Goal: Task Accomplishment & Management: Use online tool/utility

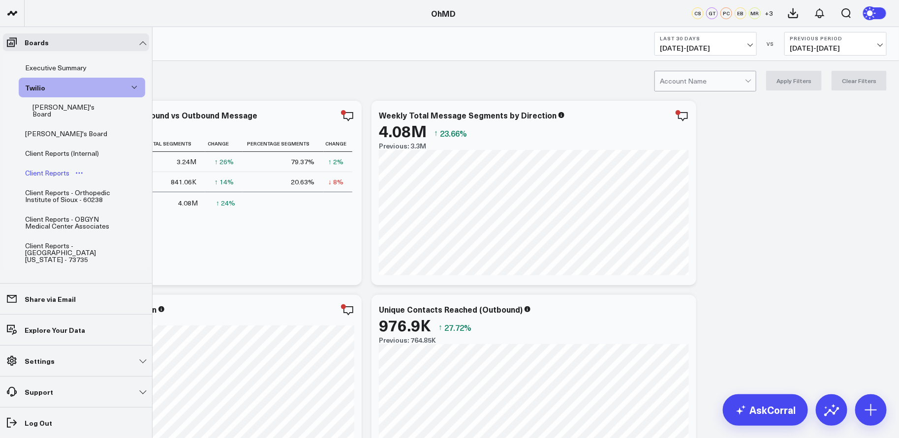
click at [46, 167] on div "Client Reports" at bounding box center [47, 173] width 49 height 12
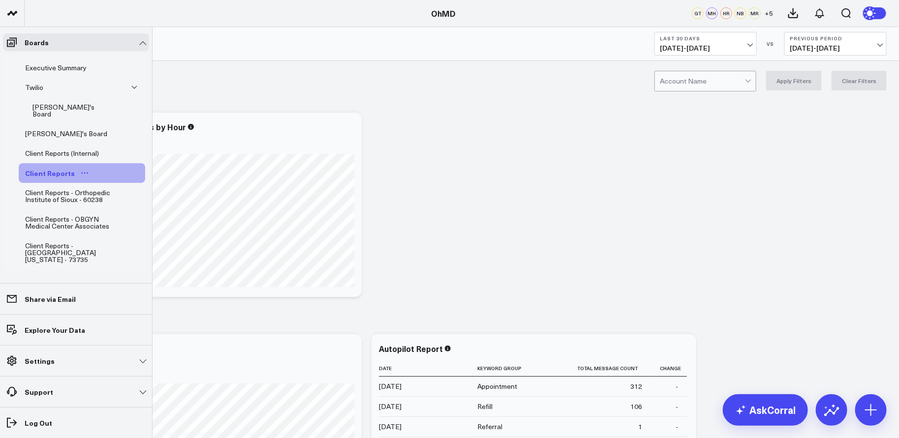
click at [81, 169] on icon "Open board menu" at bounding box center [85, 173] width 8 height 8
click at [130, 215] on button "Duplicate Board" at bounding box center [127, 215] width 80 height 19
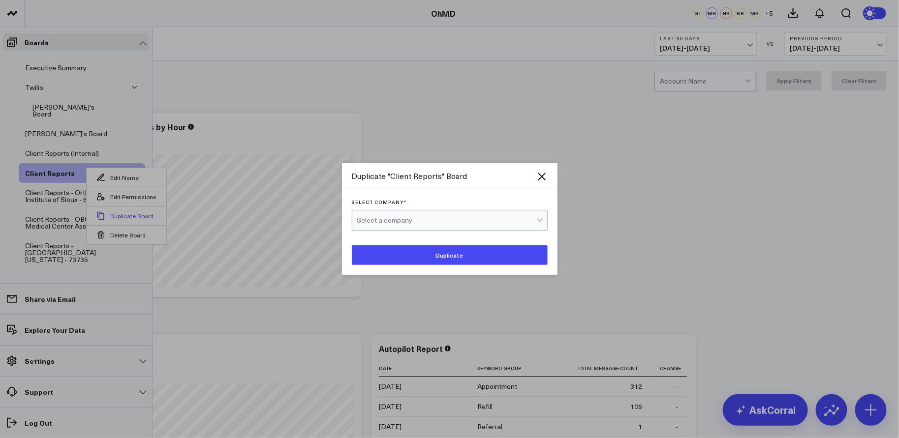
scroll to position [0, 0]
click at [431, 257] on button "Duplicate" at bounding box center [450, 255] width 196 height 20
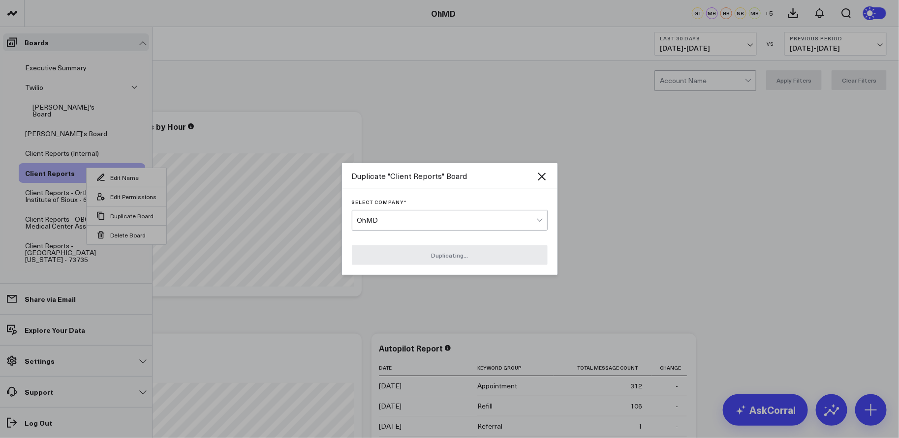
scroll to position [1, 0]
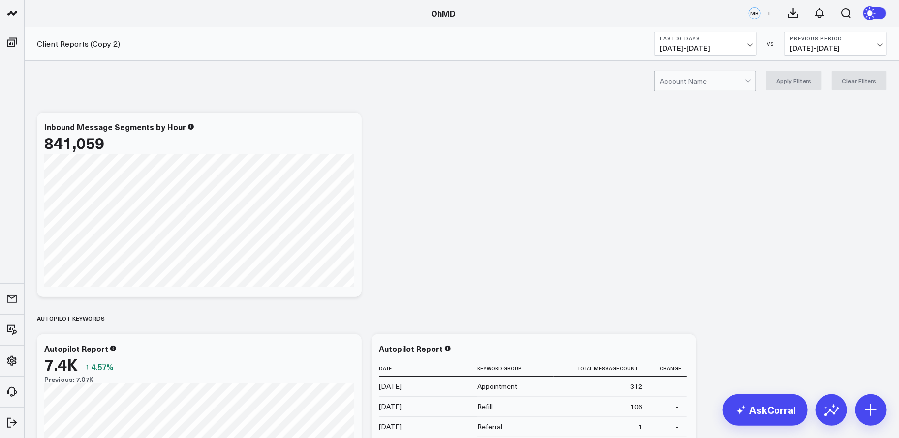
click at [686, 77] on div at bounding box center [702, 81] width 85 height 20
type input "smartmed"
click at [759, 408] on link "AskCorral" at bounding box center [764, 409] width 85 height 31
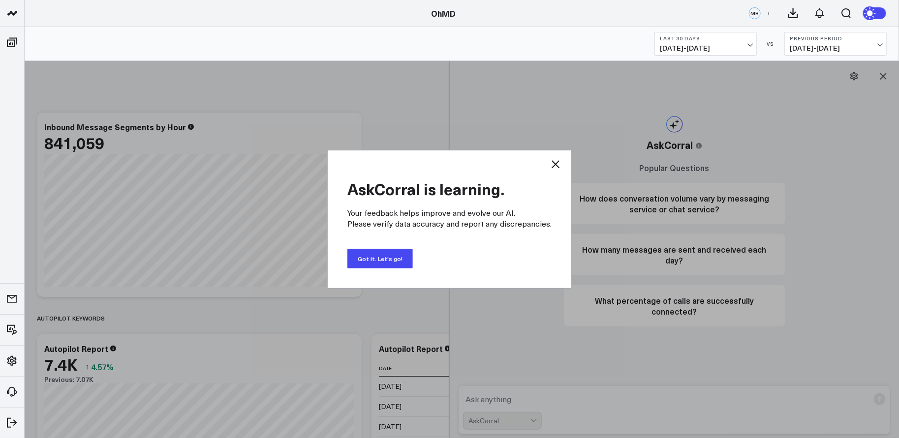
click at [551, 161] on icon at bounding box center [555, 164] width 8 height 8
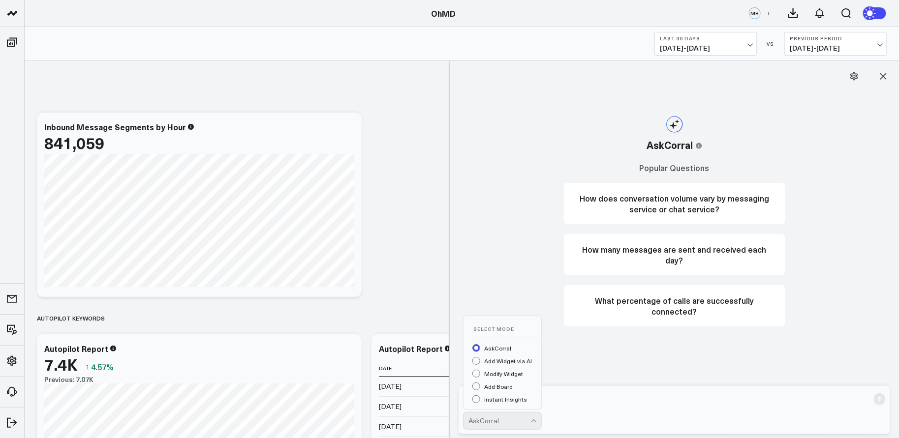
click at [507, 417] on div "AskCorral" at bounding box center [499, 421] width 62 height 8
click at [510, 362] on div "Add Widget via AI" at bounding box center [506, 362] width 69 height 10
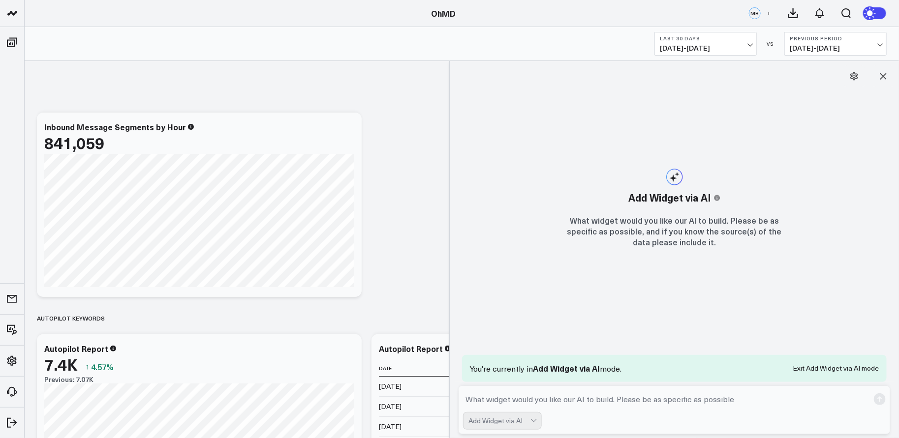
click at [658, 411] on form "Add Widget via AI" at bounding box center [673, 410] width 431 height 48
click at [676, 398] on textarea at bounding box center [666, 400] width 406 height 18
click at [661, 409] on form "Add Widget via AI" at bounding box center [673, 410] width 431 height 48
click at [673, 400] on textarea at bounding box center [666, 400] width 406 height 18
paste textarea "73531"
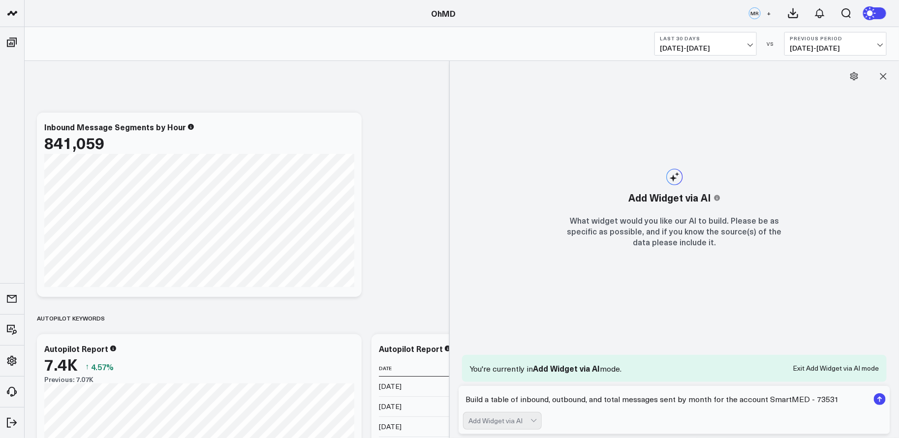
type textarea "Build a table of inbound, outbound, and total messages sent by month for the ac…"
click at [883, 401] on rect "submit" at bounding box center [879, 399] width 12 height 12
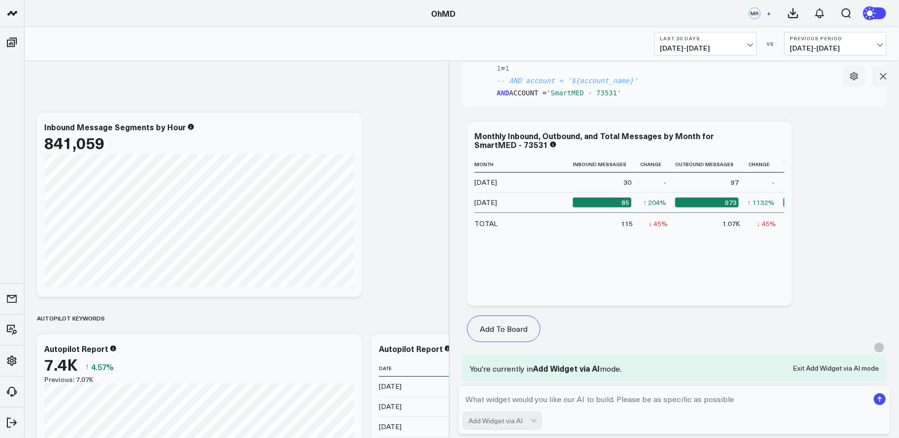
click at [745, 38] on b "Last 30 Days" at bounding box center [705, 38] width 91 height 6
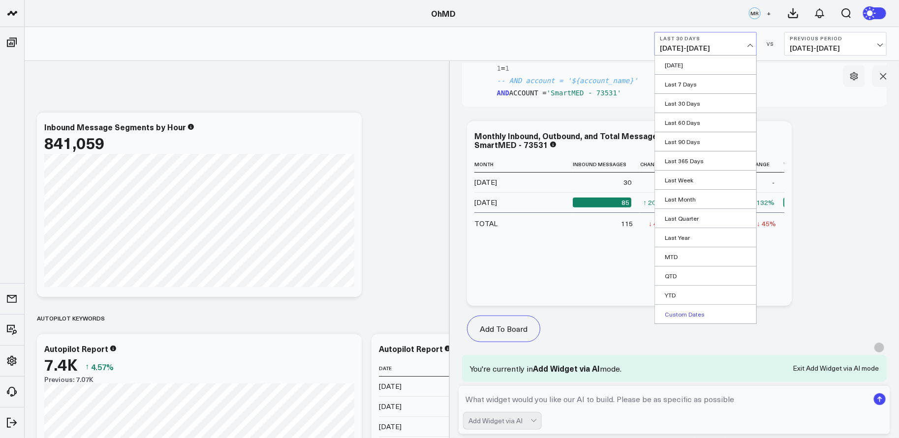
click at [698, 309] on link "Custom Dates" at bounding box center [705, 314] width 101 height 19
select select "9"
select select "2025"
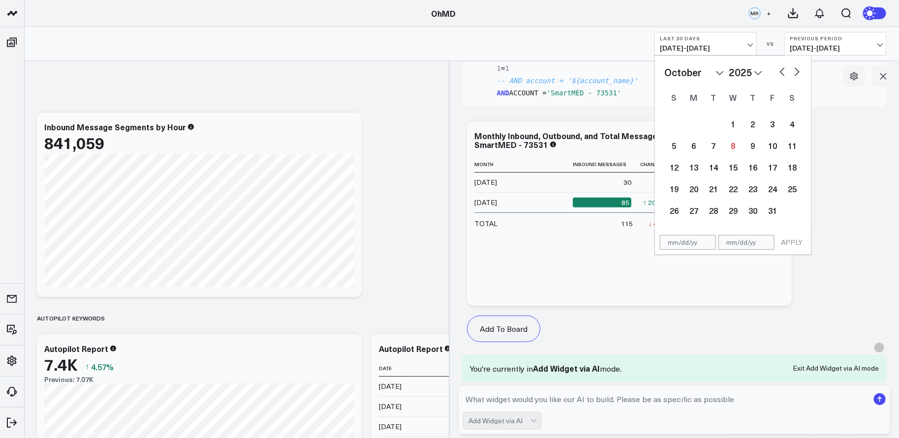
click at [780, 66] on button "button" at bounding box center [782, 71] width 10 height 12
select select "8"
select select "2025"
click at [779, 70] on button "button" at bounding box center [782, 71] width 10 height 12
select select "7"
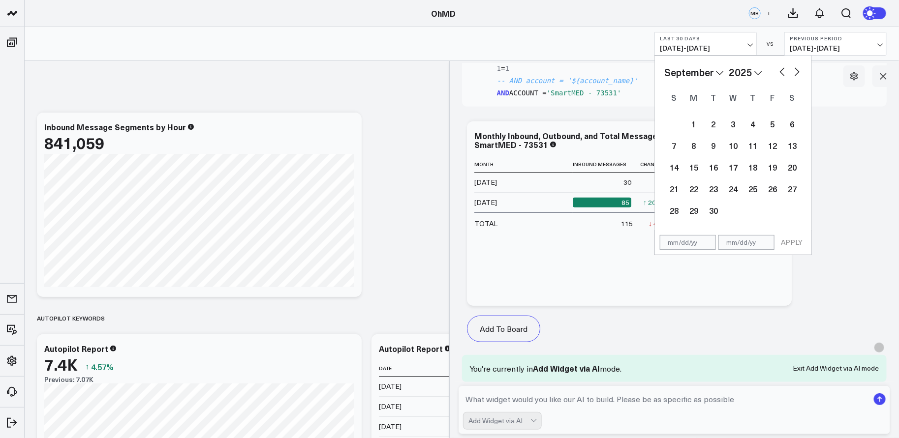
select select "2025"
click at [781, 70] on button "button" at bounding box center [782, 71] width 10 height 12
select select "6"
select select "2025"
click at [709, 126] on div "1" at bounding box center [713, 124] width 20 height 20
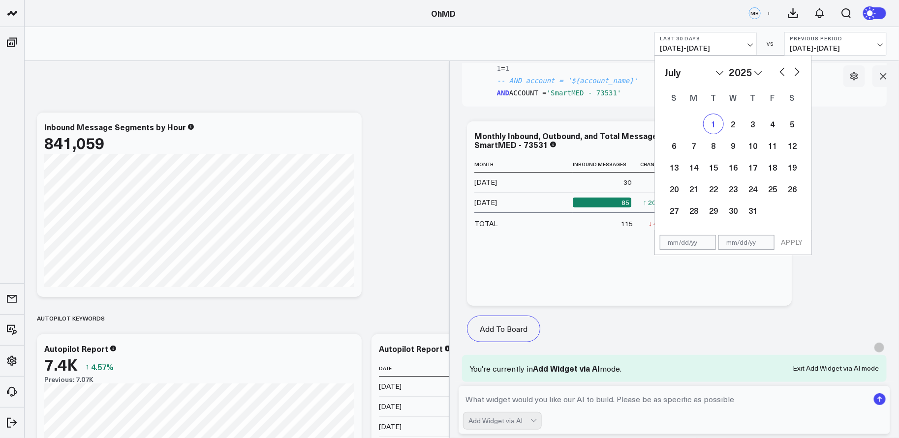
type input "[DATE]"
select select "6"
select select "2025"
click at [796, 70] on button "button" at bounding box center [797, 71] width 10 height 12
select select "7"
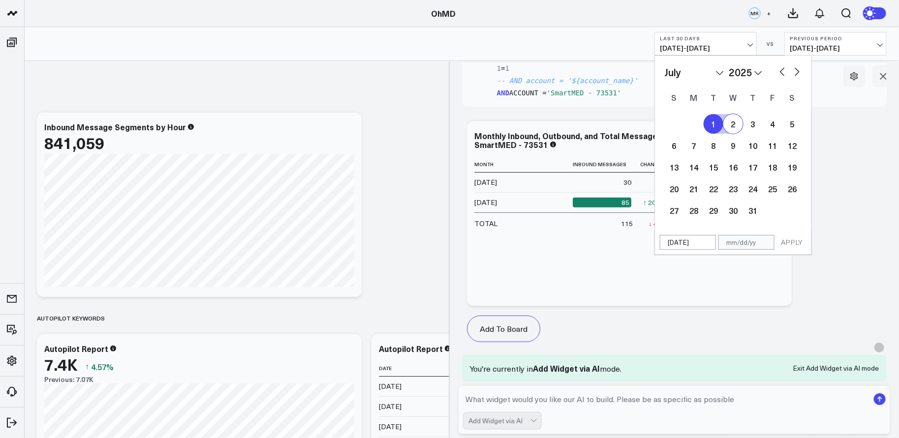
select select "2025"
click at [796, 70] on button "button" at bounding box center [797, 71] width 10 height 12
select select "8"
select select "2025"
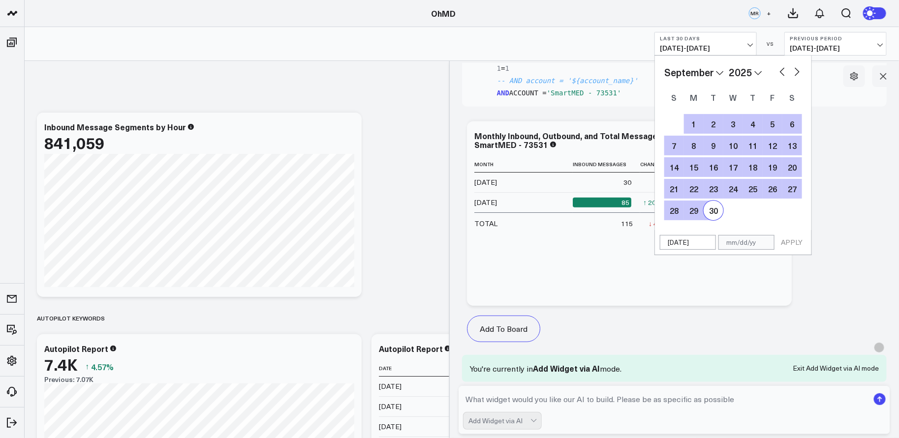
click at [717, 213] on div "30" at bounding box center [713, 211] width 20 height 20
type input "[DATE]"
select select "8"
select select "2025"
click at [793, 238] on button "APPLY" at bounding box center [792, 242] width 30 height 15
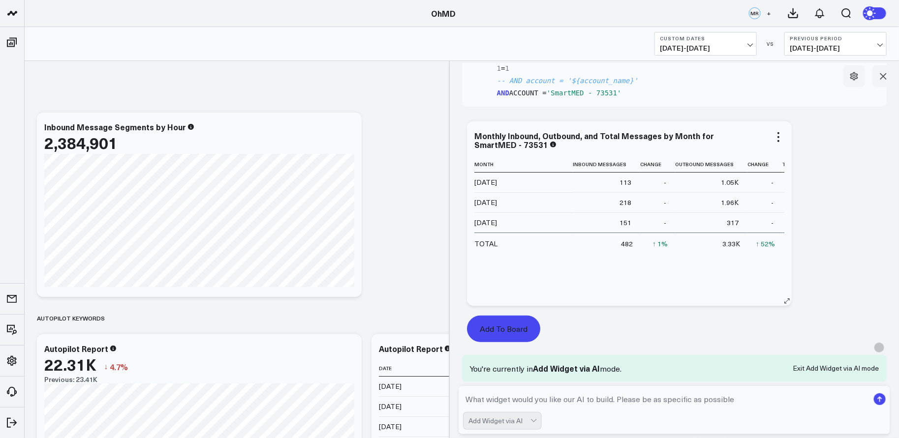
click at [498, 324] on button "Add To Board" at bounding box center [503, 329] width 73 height 27
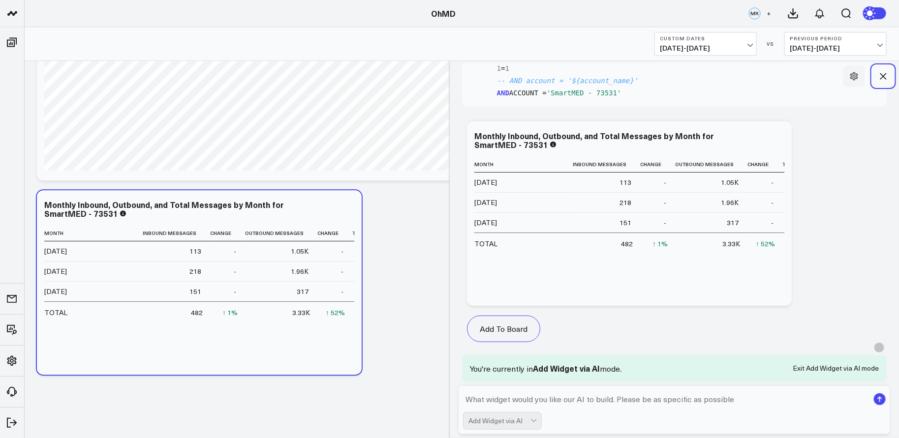
click at [880, 76] on icon at bounding box center [883, 76] width 10 height 10
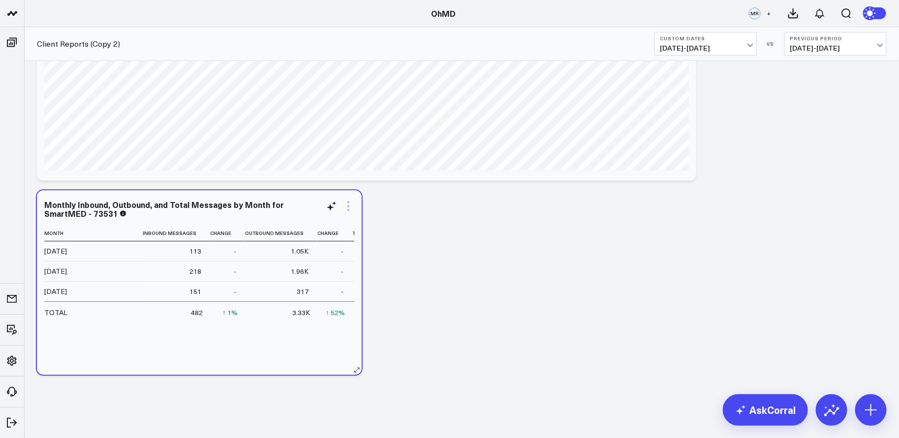
click at [349, 205] on icon at bounding box center [348, 206] width 12 height 12
click at [349, 202] on icon at bounding box center [348, 202] width 2 height 2
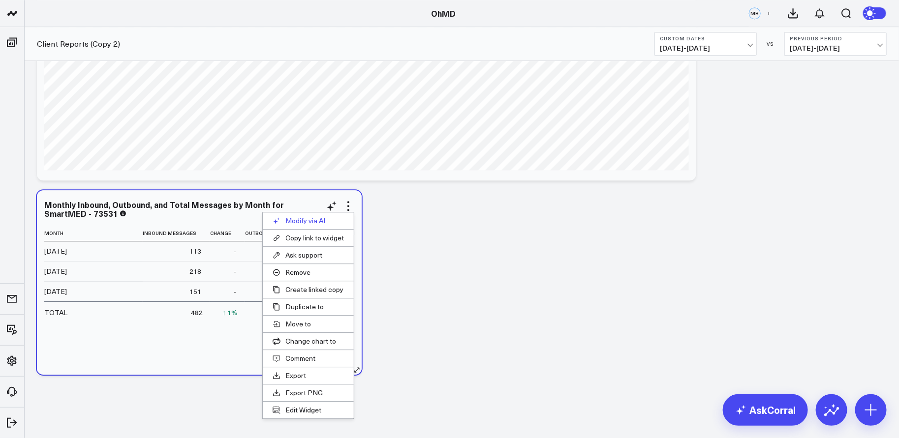
click at [330, 219] on button "Modify via AI" at bounding box center [308, 220] width 91 height 17
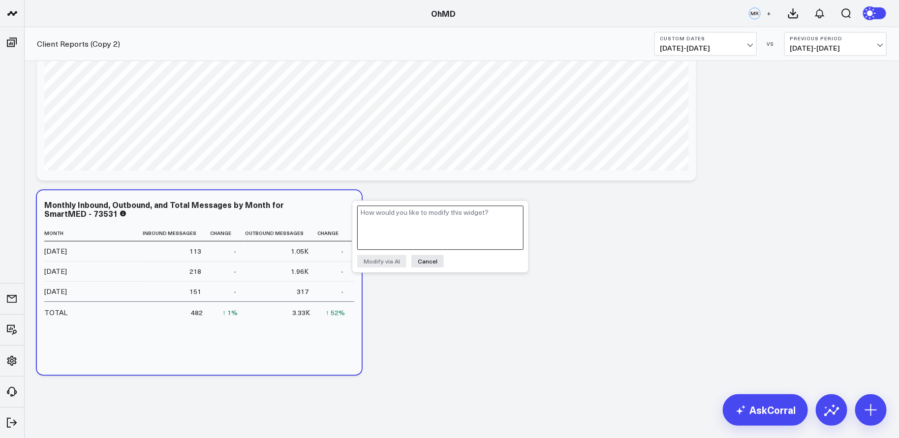
click at [405, 224] on textarea at bounding box center [440, 228] width 166 height 44
click at [399, 212] on textarea "Convert this to message segments" at bounding box center [440, 228] width 166 height 44
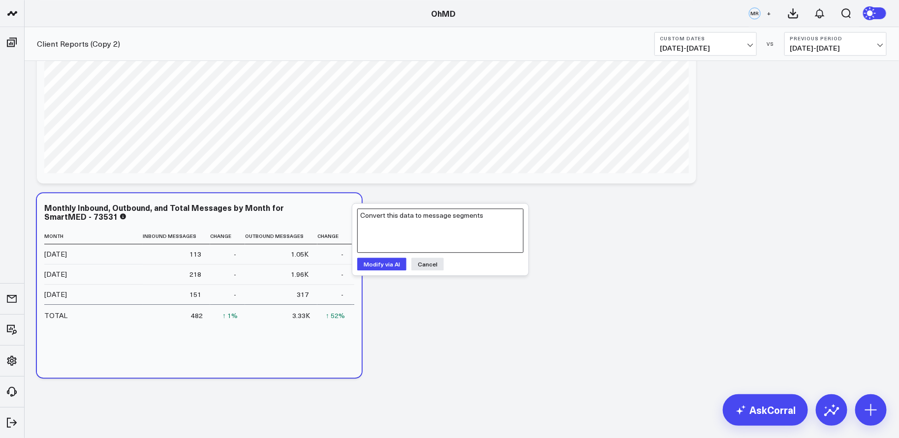
scroll to position [2944, 0]
type textarea "Convert this data to message segments"
click at [391, 266] on button "Modify via AI" at bounding box center [381, 263] width 49 height 13
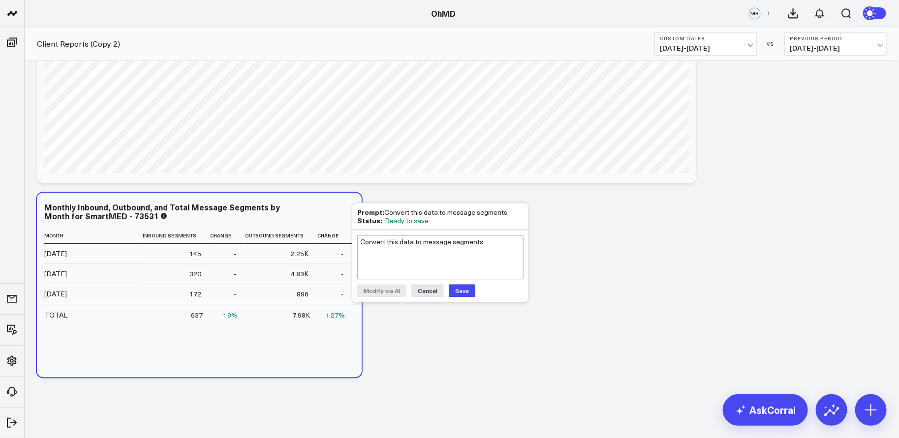
click at [463, 290] on button "Save" at bounding box center [462, 290] width 27 height 13
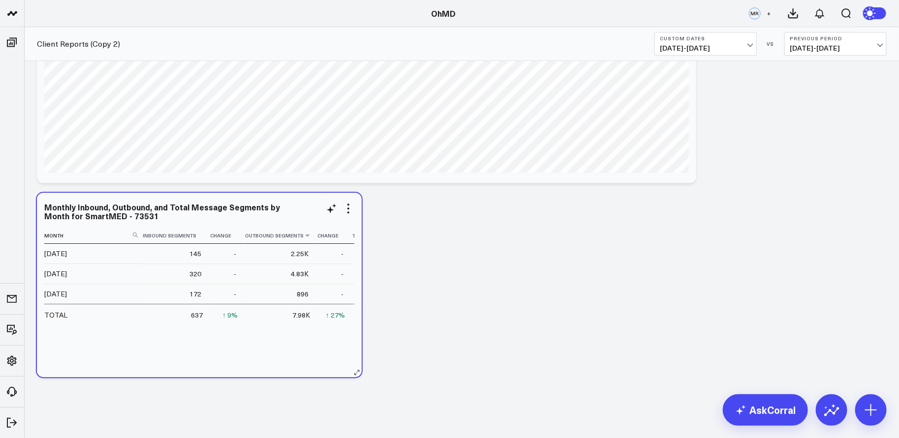
click at [348, 209] on icon at bounding box center [348, 209] width 2 height 2
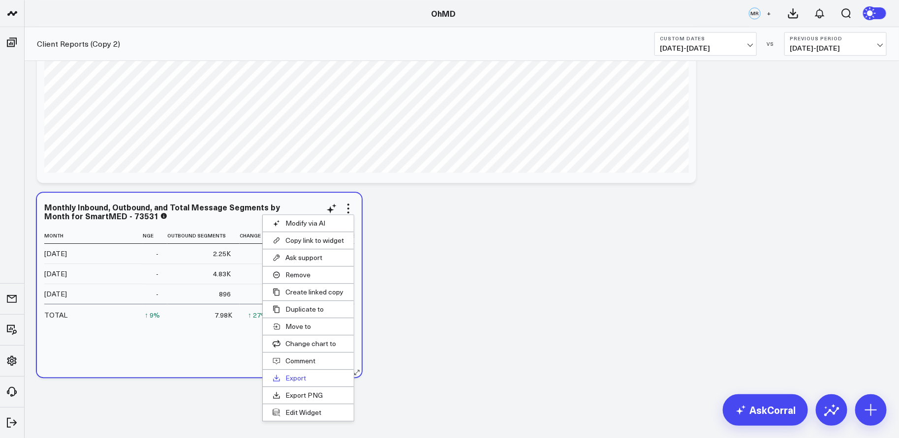
click at [293, 374] on button "Export" at bounding box center [308, 378] width 91 height 17
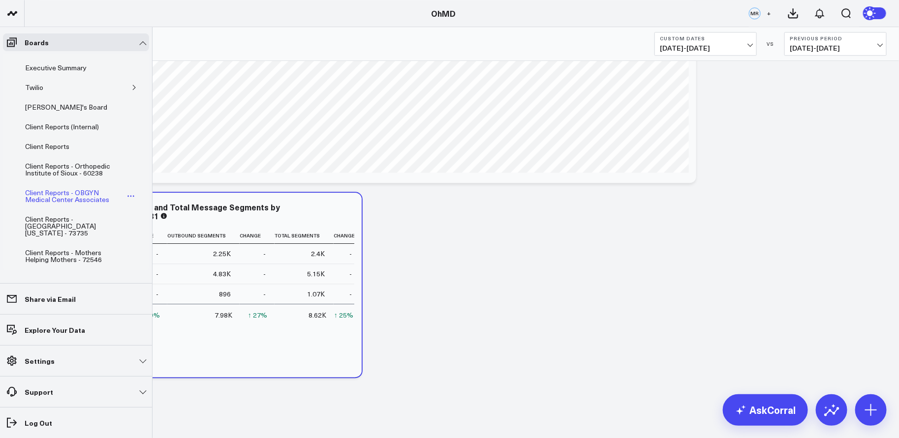
scroll to position [630, 0]
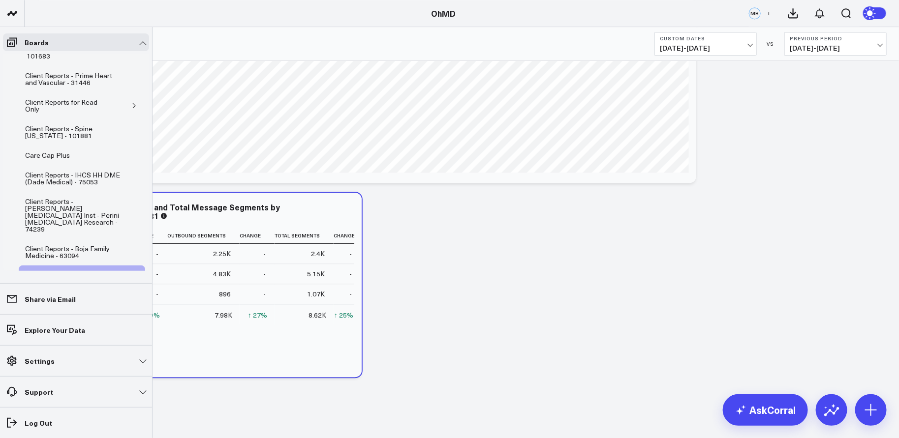
click at [111, 271] on icon "Open board menu" at bounding box center [114, 275] width 8 height 8
click at [153, 248] on button "Edit Name" at bounding box center [155, 249] width 80 height 19
click at [118, 275] on icon at bounding box center [122, 279] width 9 height 9
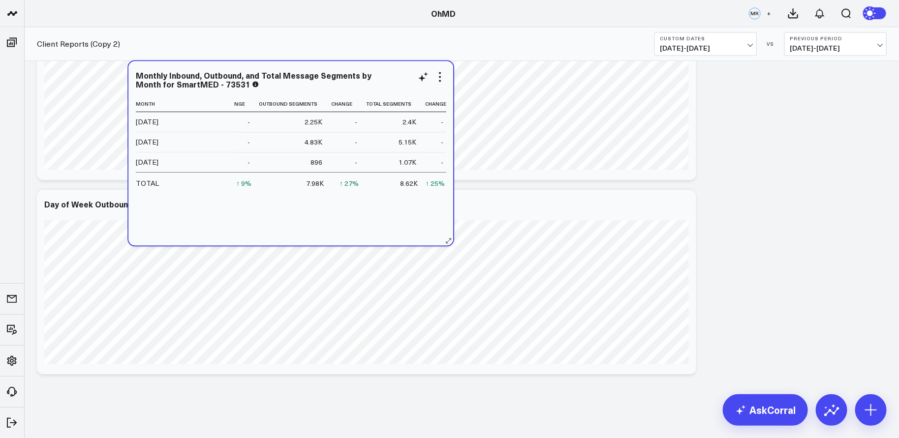
scroll to position [2752, 0]
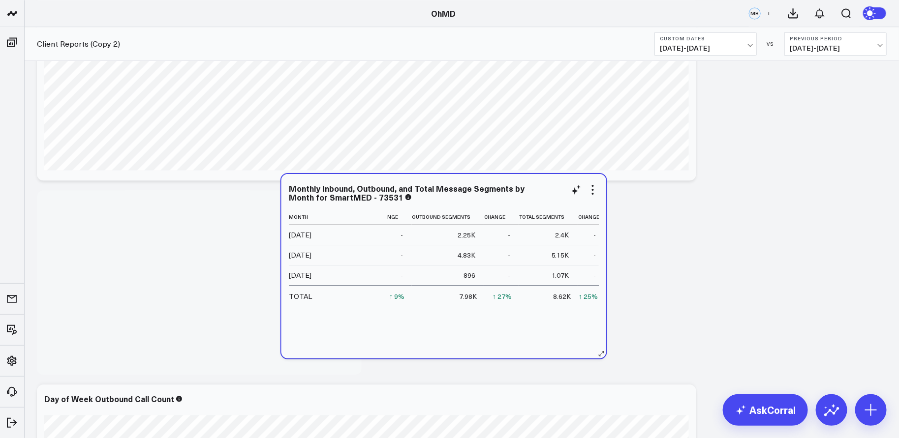
drag, startPoint x: 298, startPoint y: 207, endPoint x: 542, endPoint y: 188, distance: 244.7
click at [542, 188] on div "Monthly Inbound, Outbound, and Total Message Segments by Month for SmartMED - 7…" at bounding box center [444, 193] width 310 height 18
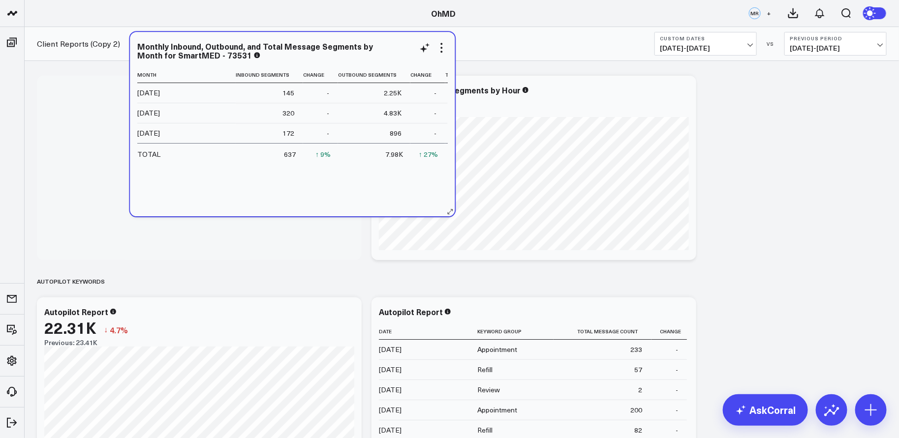
scroll to position [0, 0]
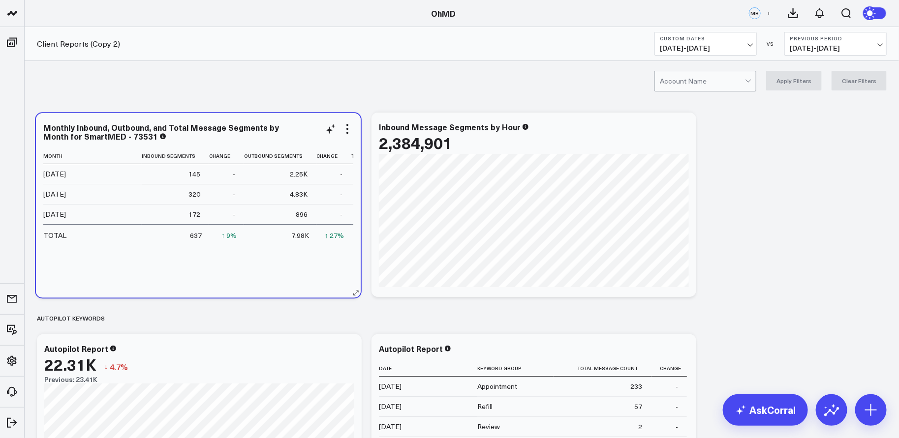
drag, startPoint x: 302, startPoint y: 344, endPoint x: 300, endPoint y: 127, distance: 217.4
click at [300, 127] on div "Monthly Inbound, Outbound, and Total Message Segments by Month for SmartMED - 7…" at bounding box center [198, 132] width 310 height 18
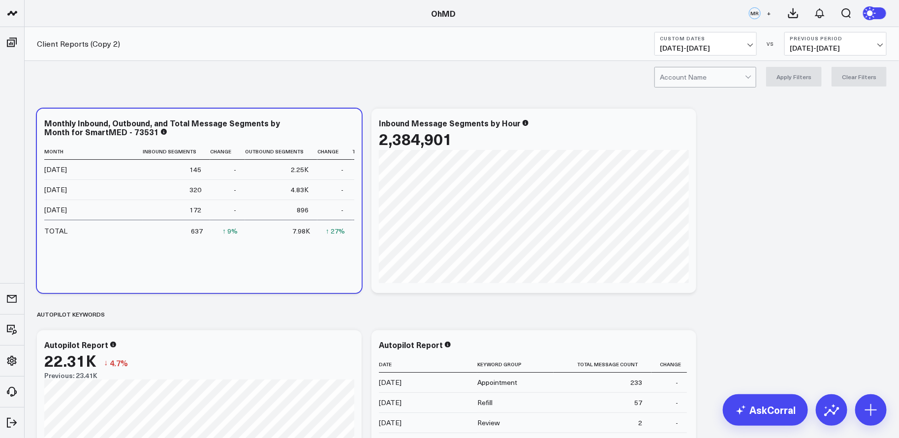
click at [384, 85] on div "Account Name Apply Filters Clear Filters" at bounding box center [462, 76] width 874 height 39
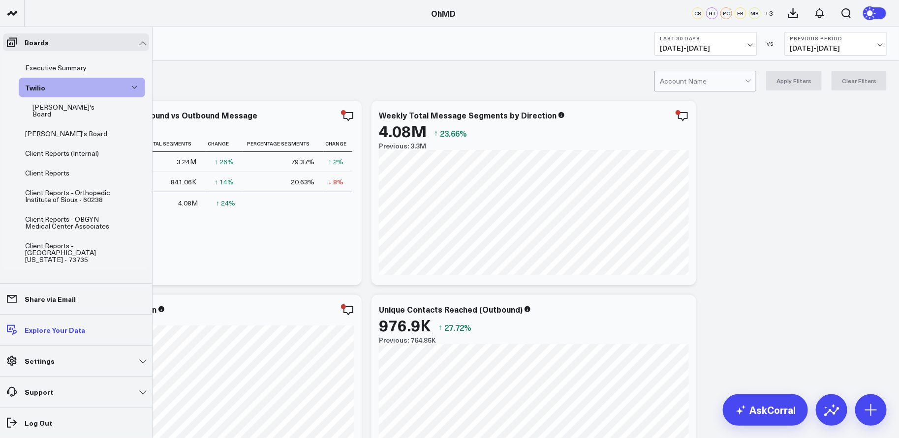
click at [67, 334] on p "Explore Your Data" at bounding box center [55, 330] width 60 height 8
click at [69, 329] on p "Explore Your Data" at bounding box center [55, 330] width 60 height 8
